Goal: Task Accomplishment & Management: Manage account settings

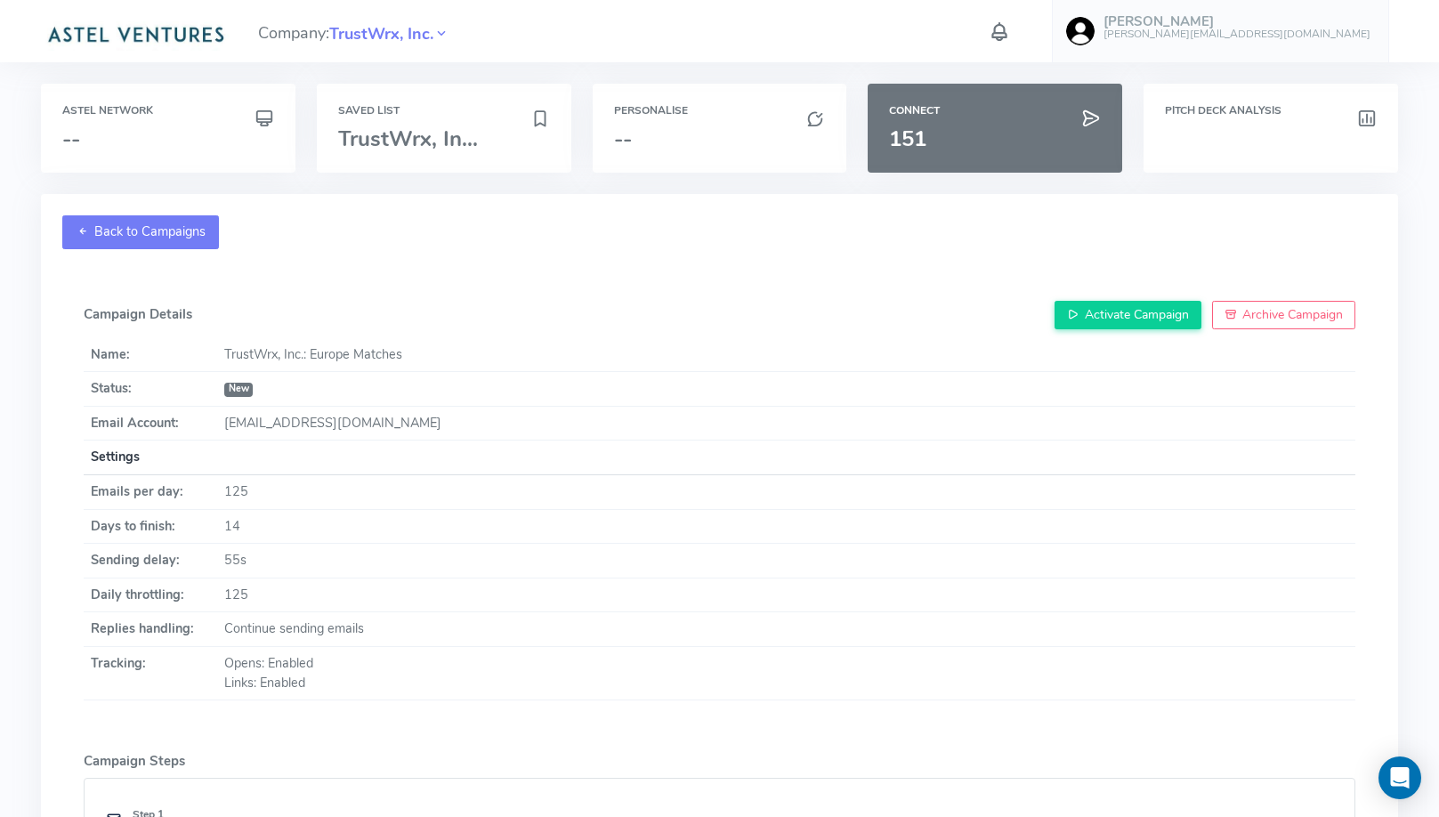
click at [164, 234] on link "Back to Campaigns" at bounding box center [140, 232] width 157 height 34
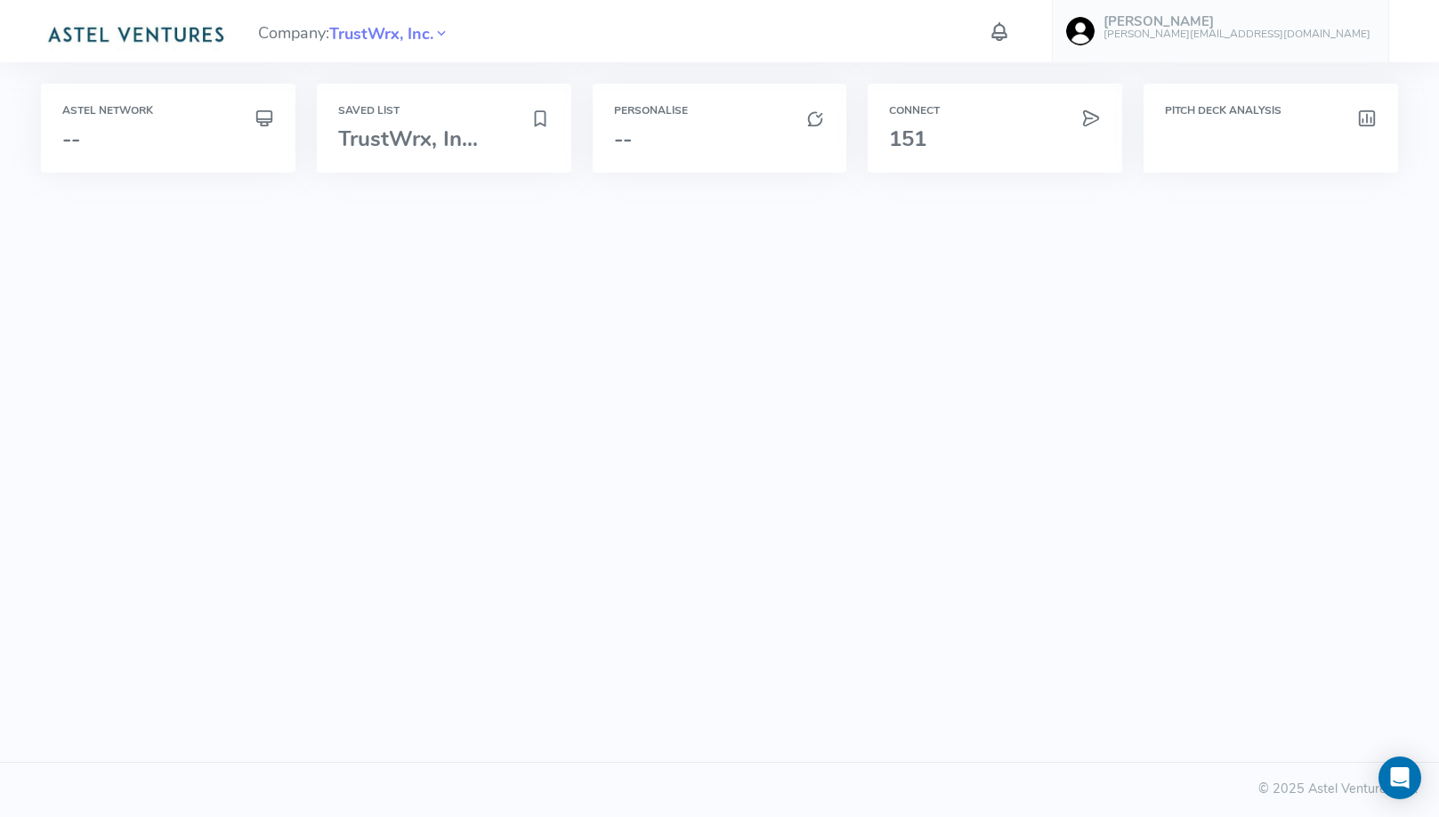
click at [1267, 45] on link "[PERSON_NAME] [PERSON_NAME][EMAIL_ADDRESS][DOMAIN_NAME]" at bounding box center [1220, 31] width 337 height 62
click at [1231, 321] on link "Logout" at bounding box center [1287, 332] width 221 height 31
